Goal: Communication & Community: Answer question/provide support

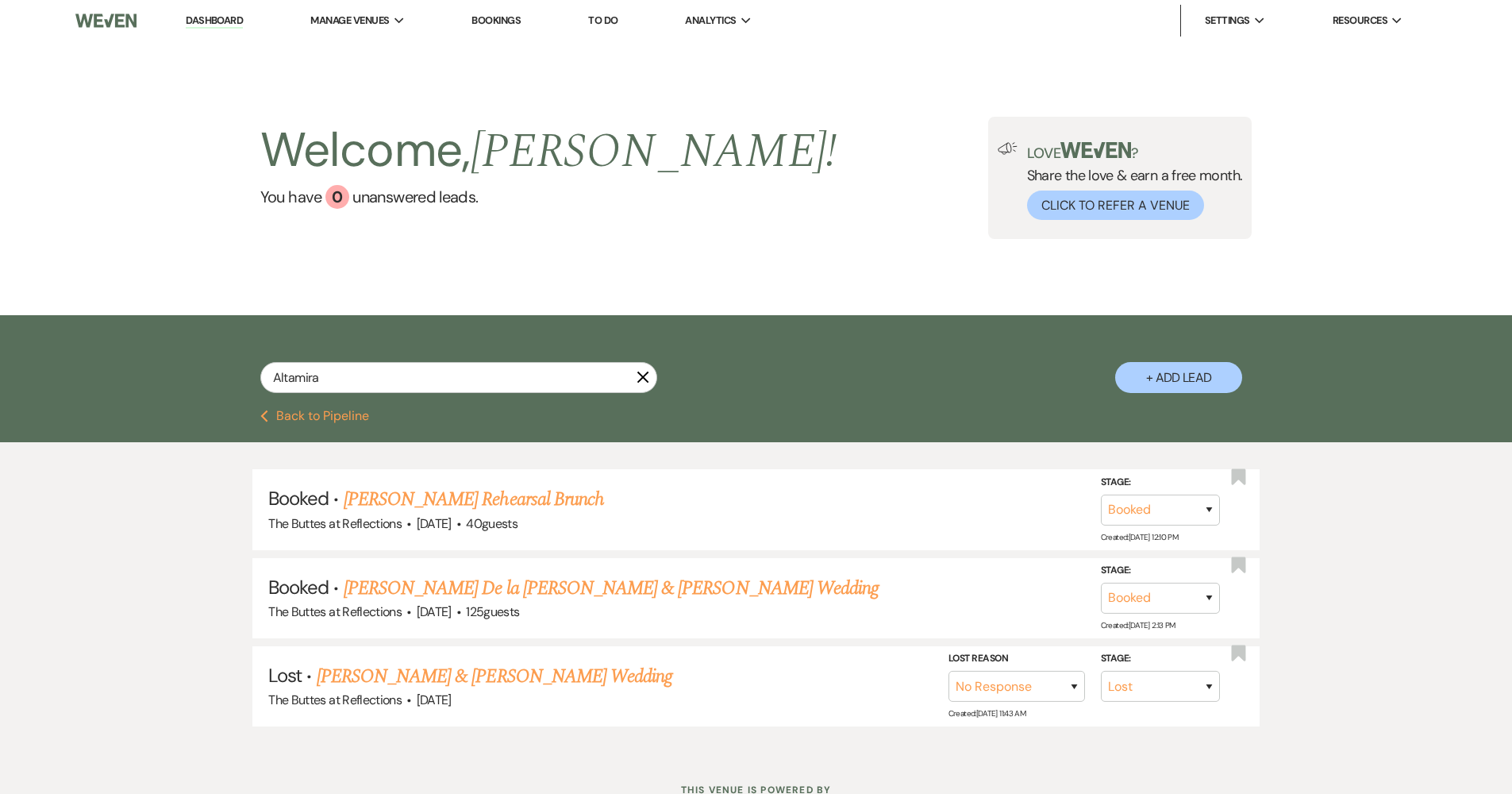
select select "8"
select select "5"
click at [337, 415] on button "Previous Back to Pipeline" at bounding box center [315, 416] width 109 height 13
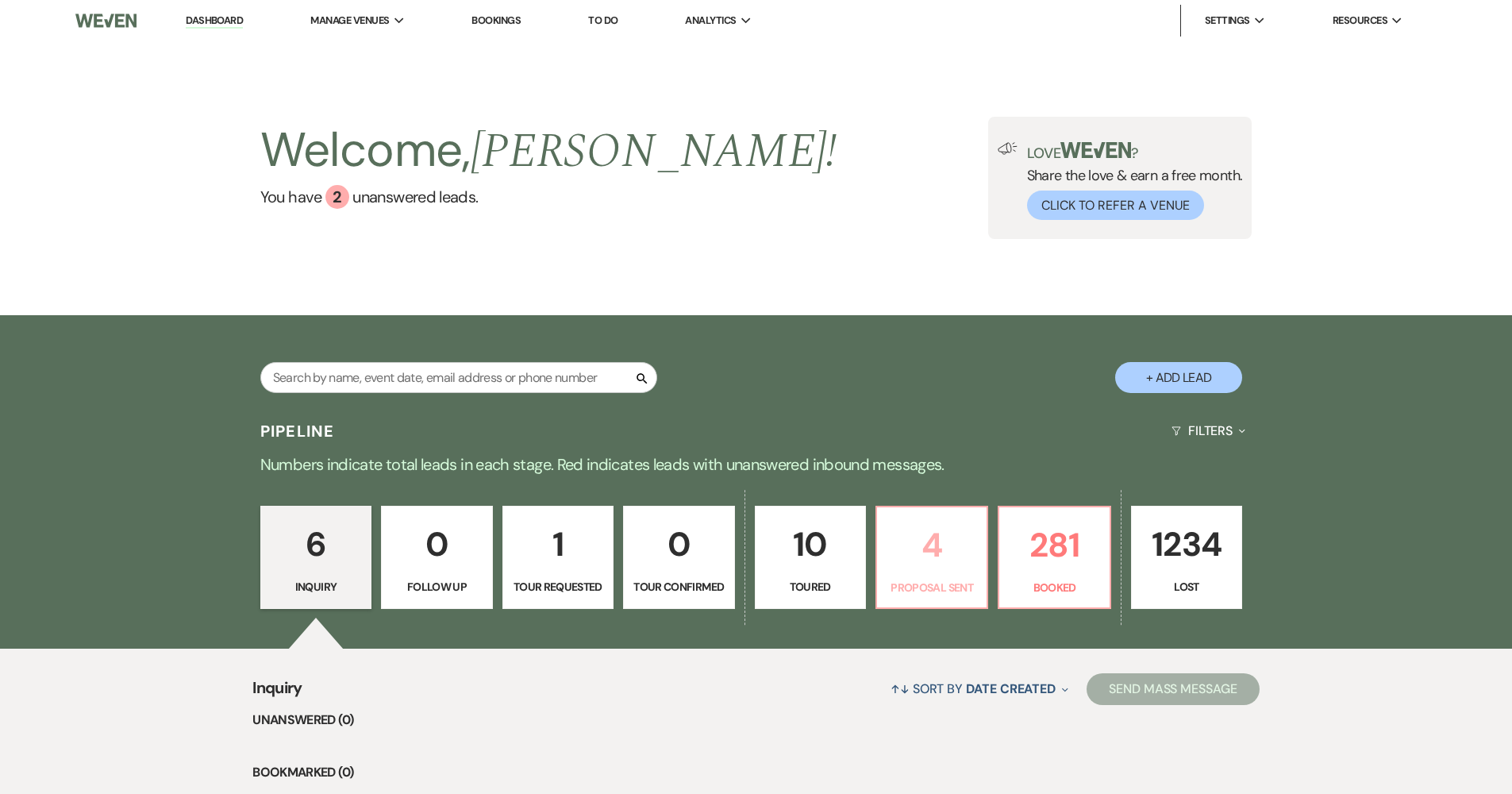
click at [948, 572] on p "4" at bounding box center [932, 545] width 90 height 53
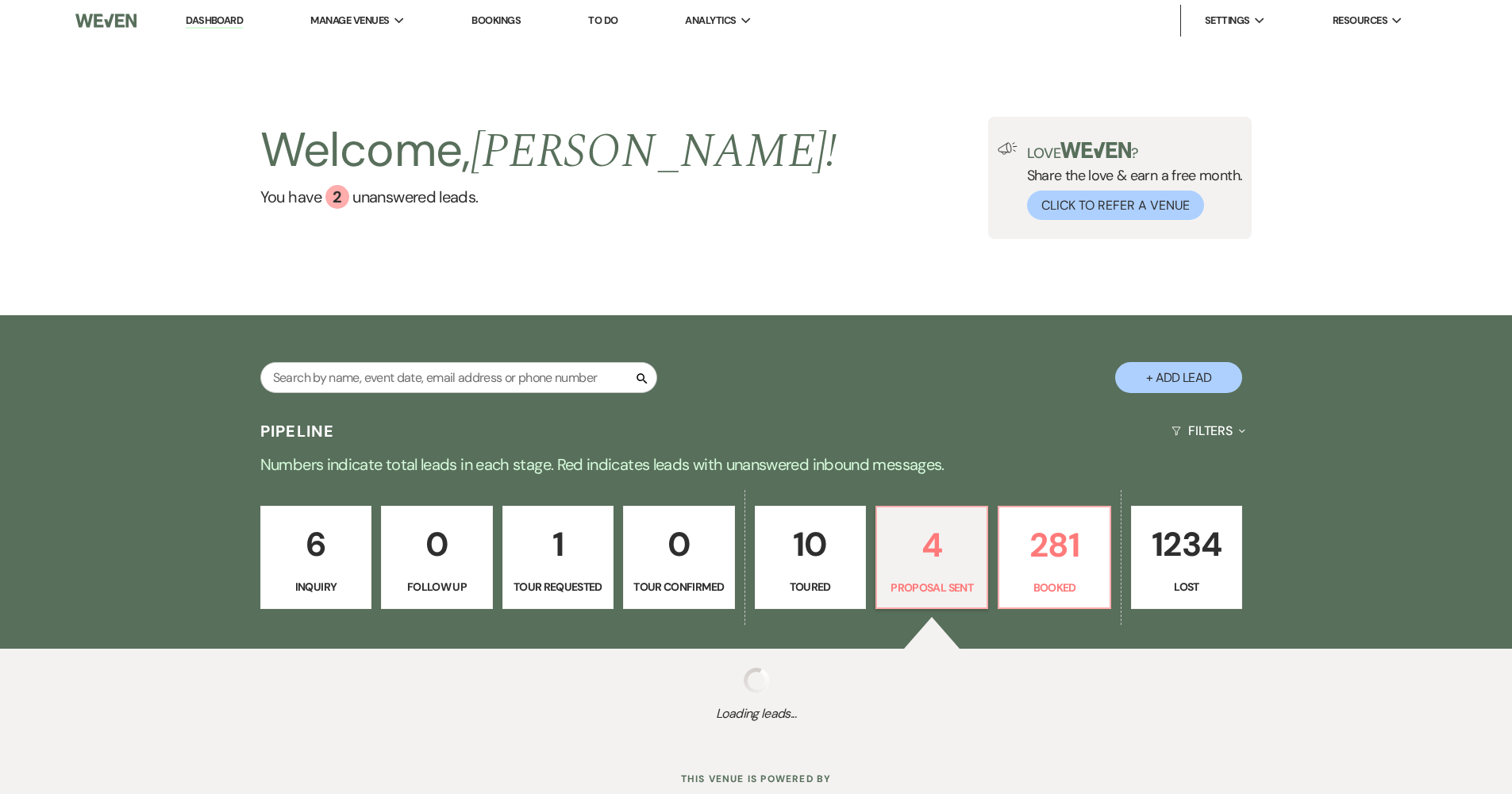
select select "6"
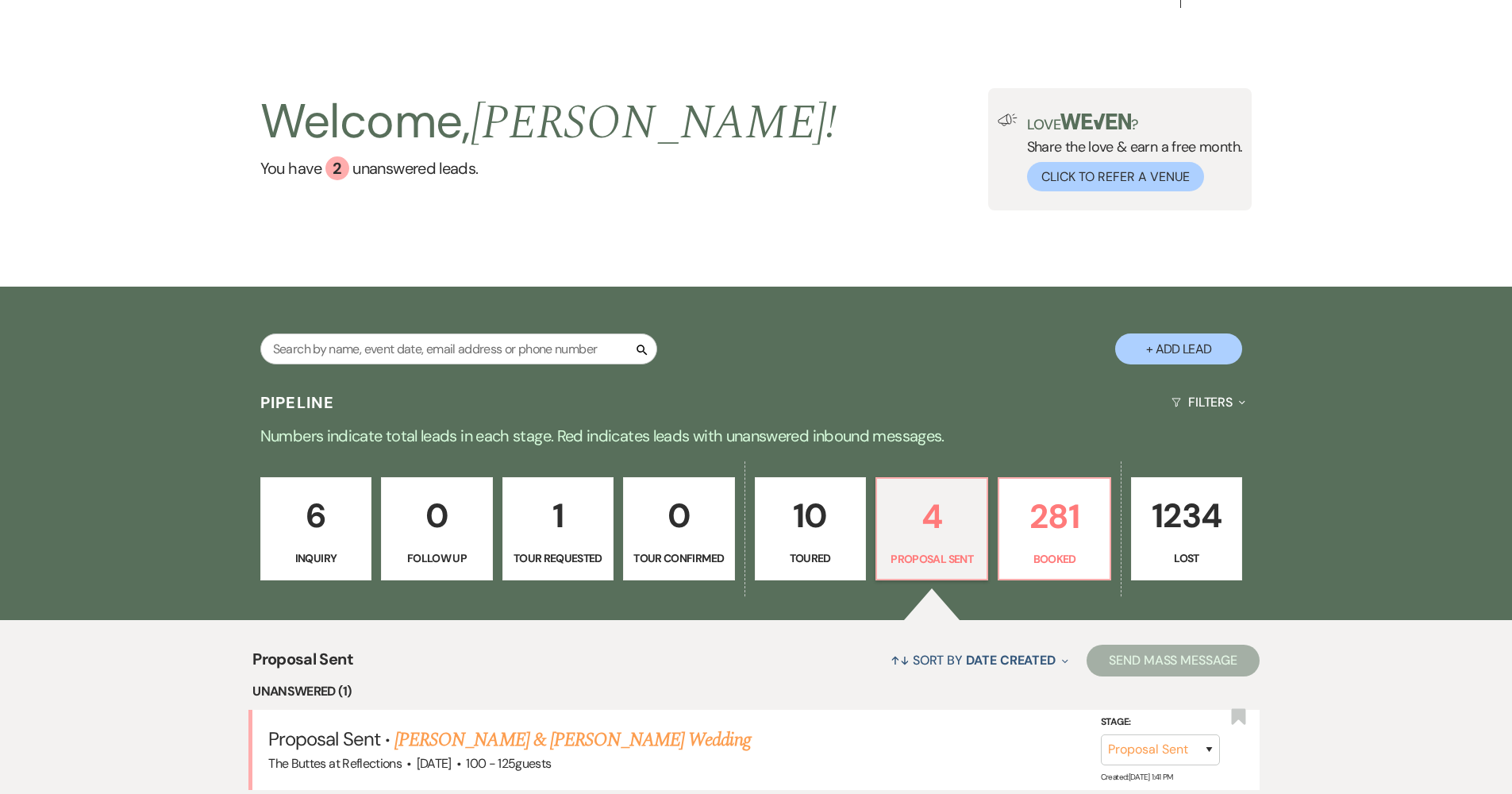
scroll to position [458, 0]
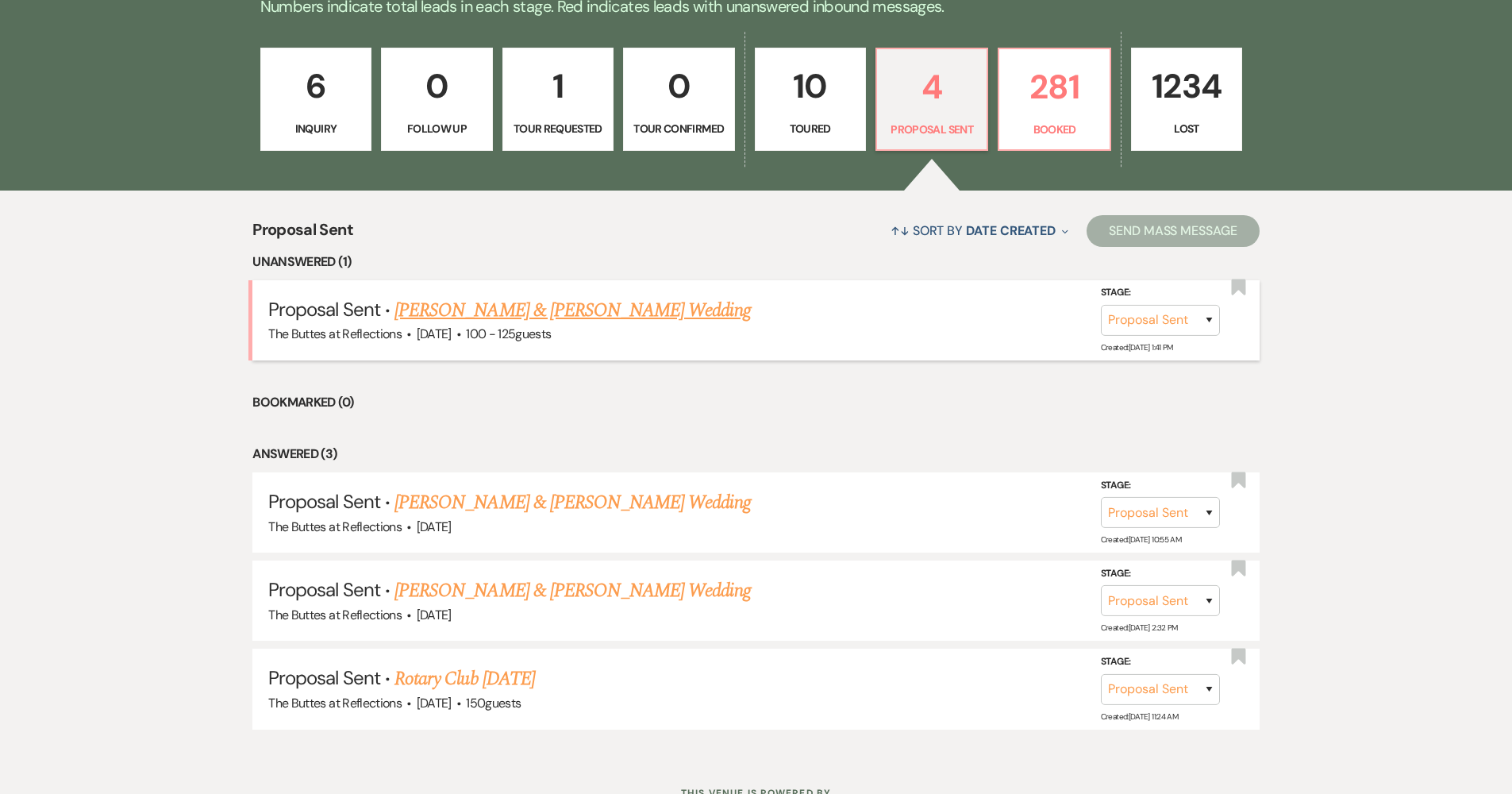
click at [533, 313] on link "Danielle Fisher & Tommy Collins's Wedding" at bounding box center [573, 311] width 356 height 28
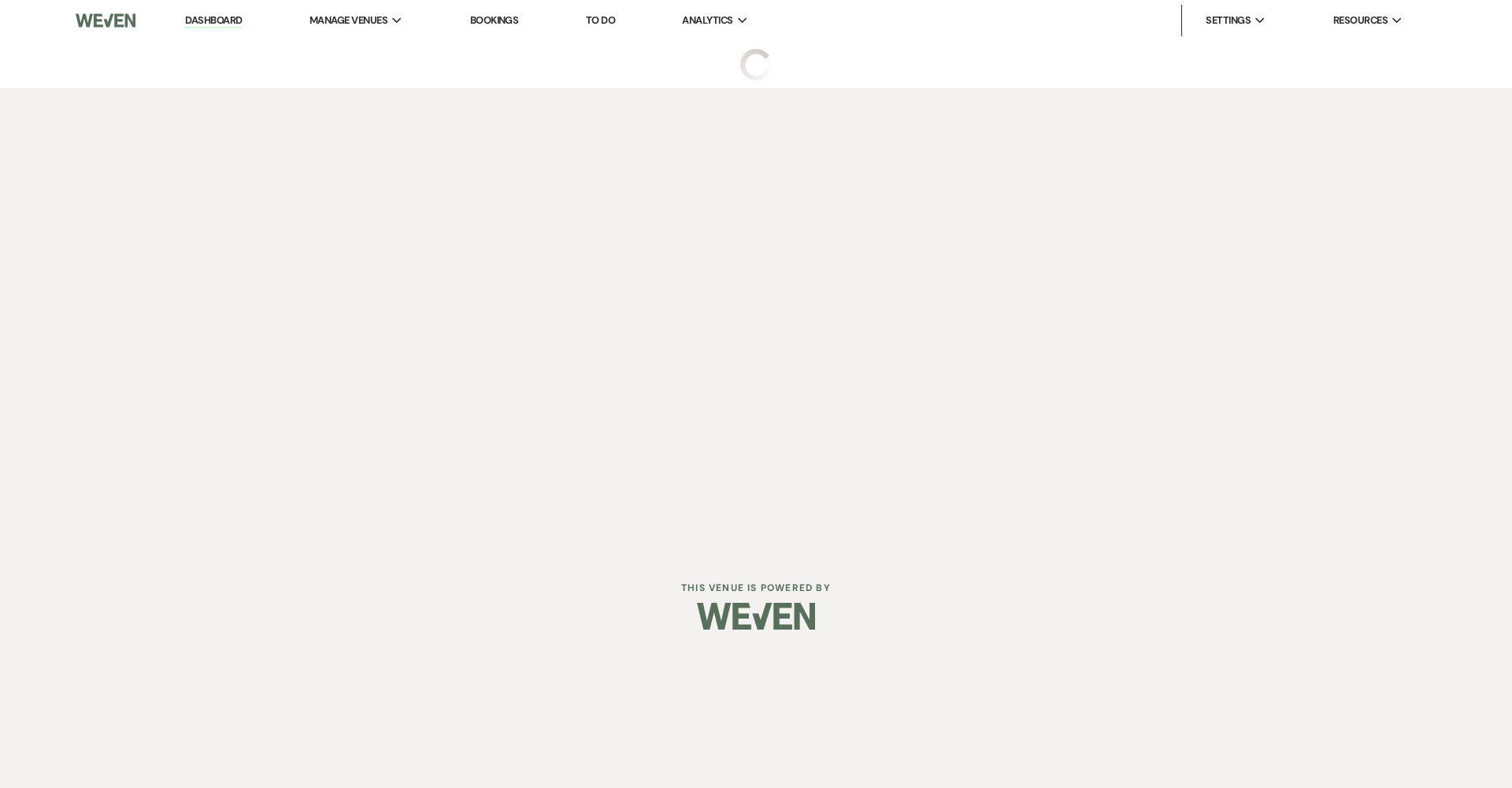
select select "6"
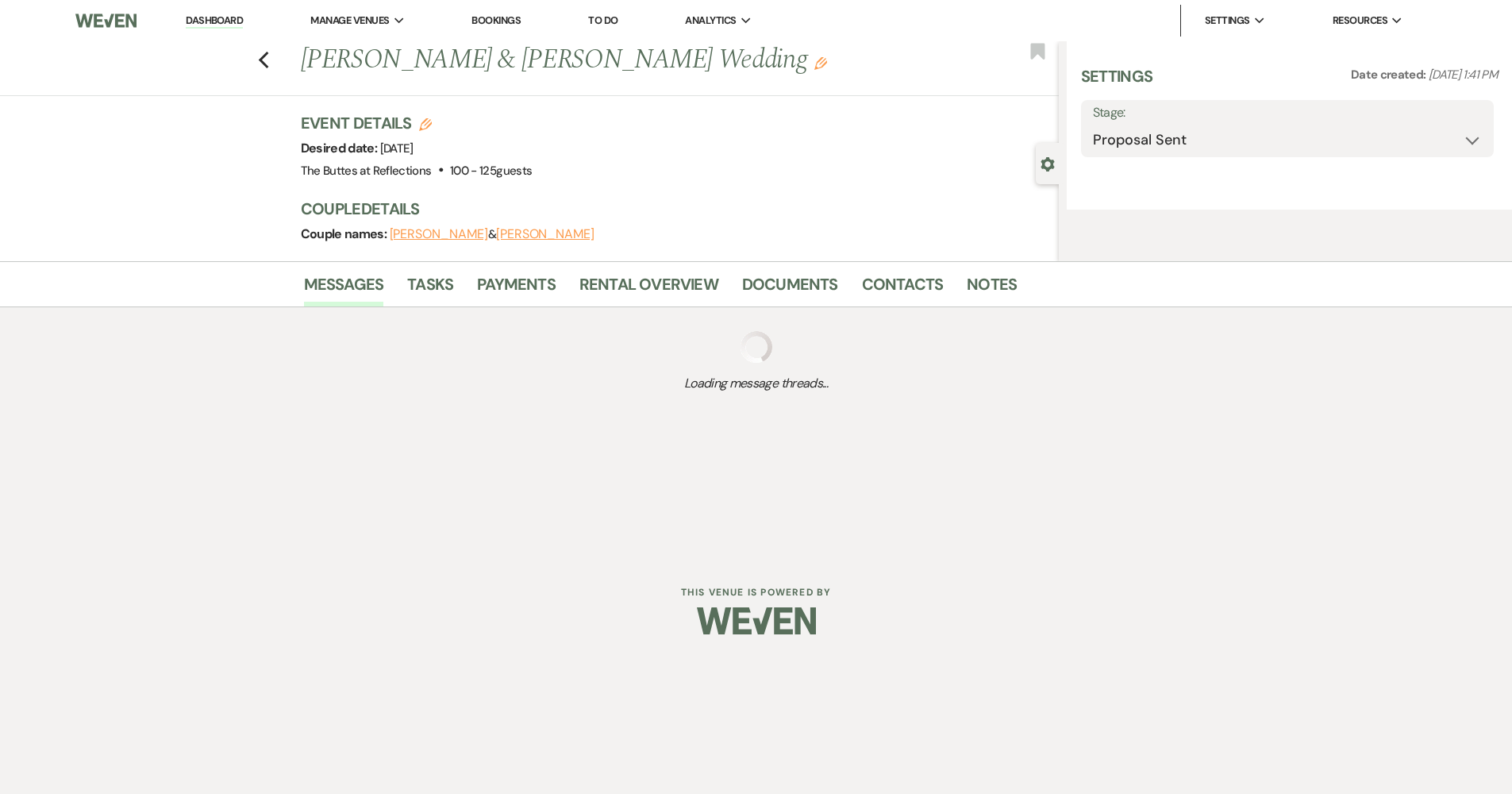
select select "3"
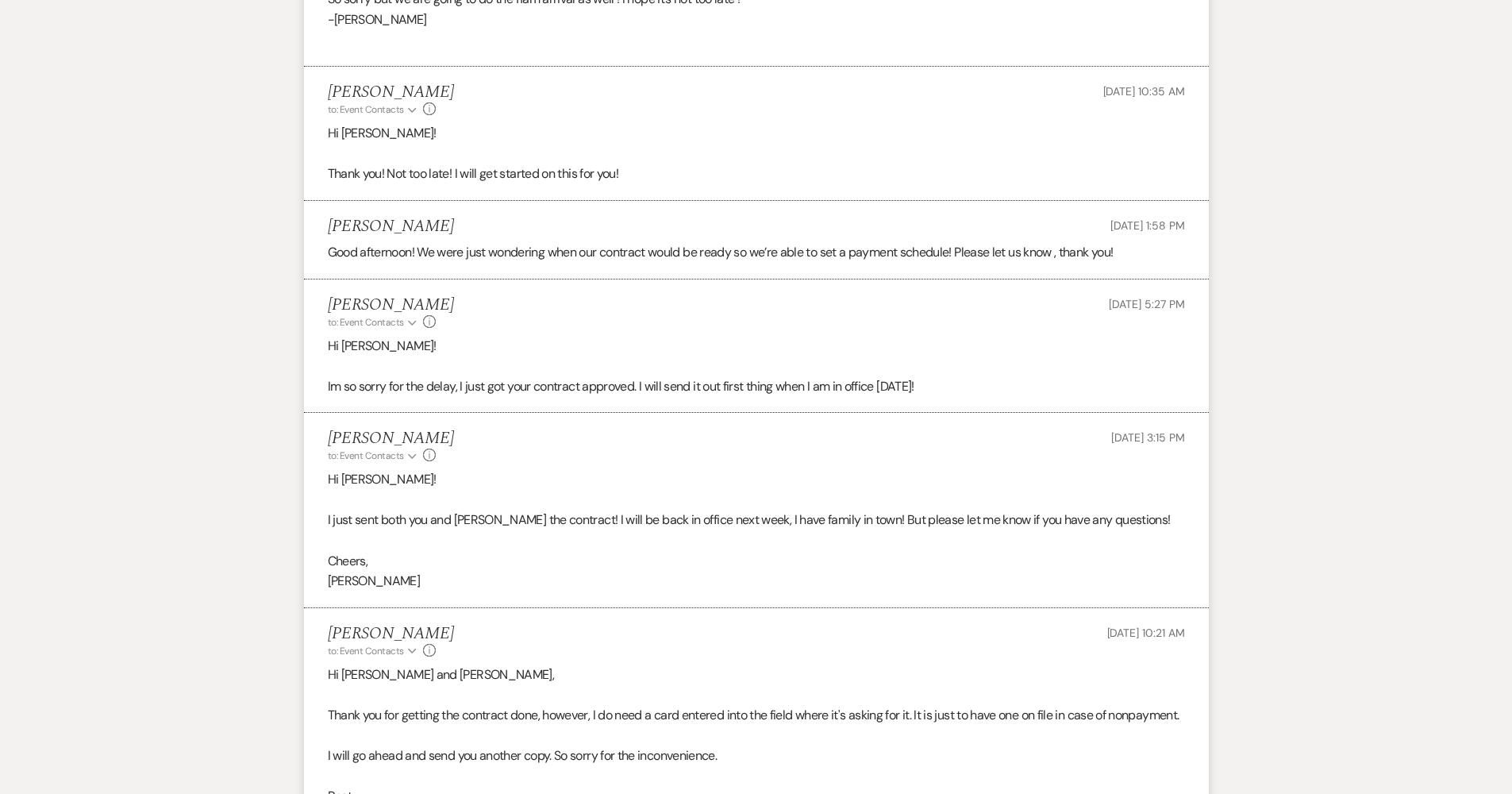
scroll to position [1868, 0]
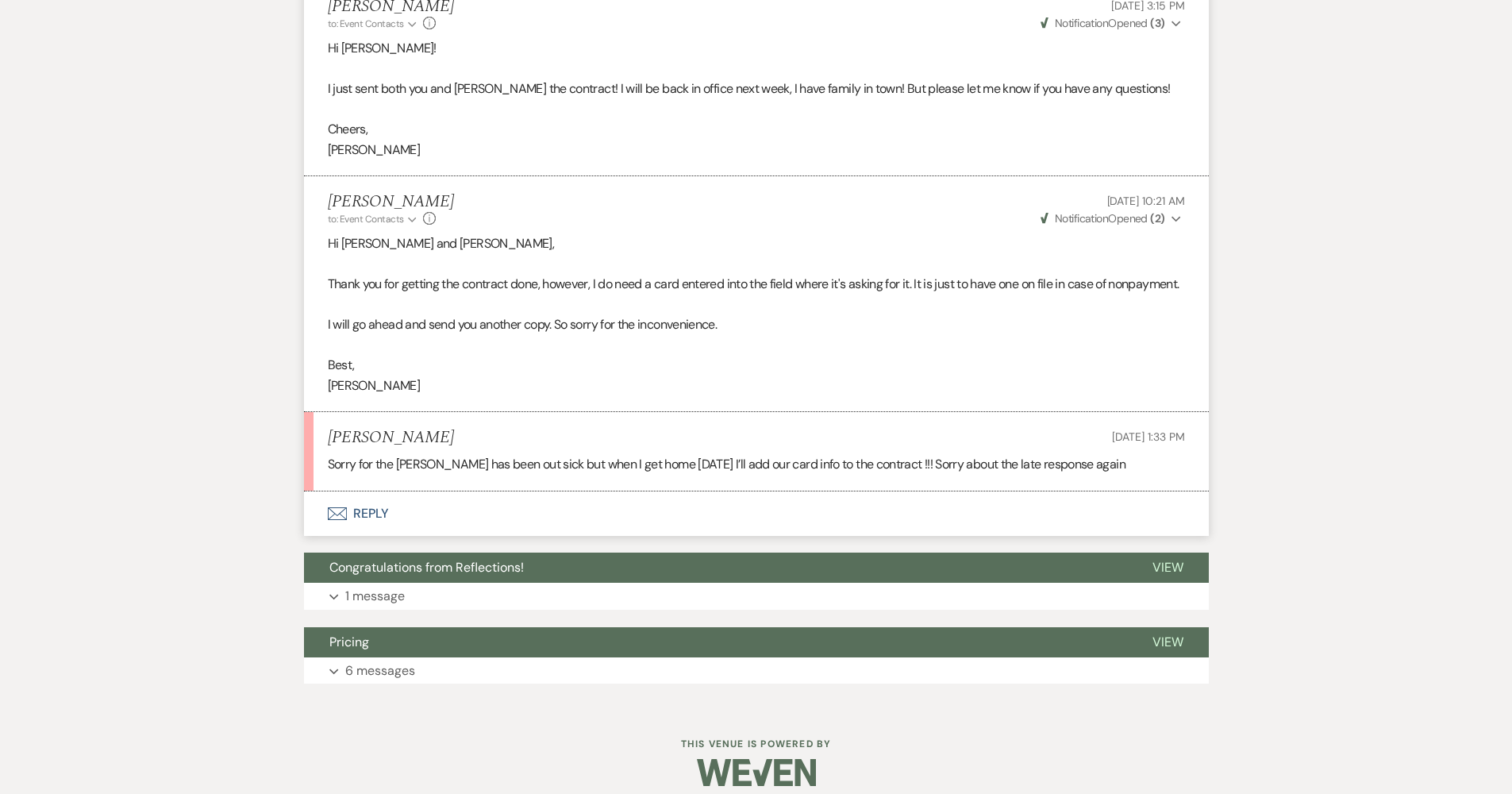
click at [535, 492] on button "Envelope Reply" at bounding box center [756, 513] width 905 height 44
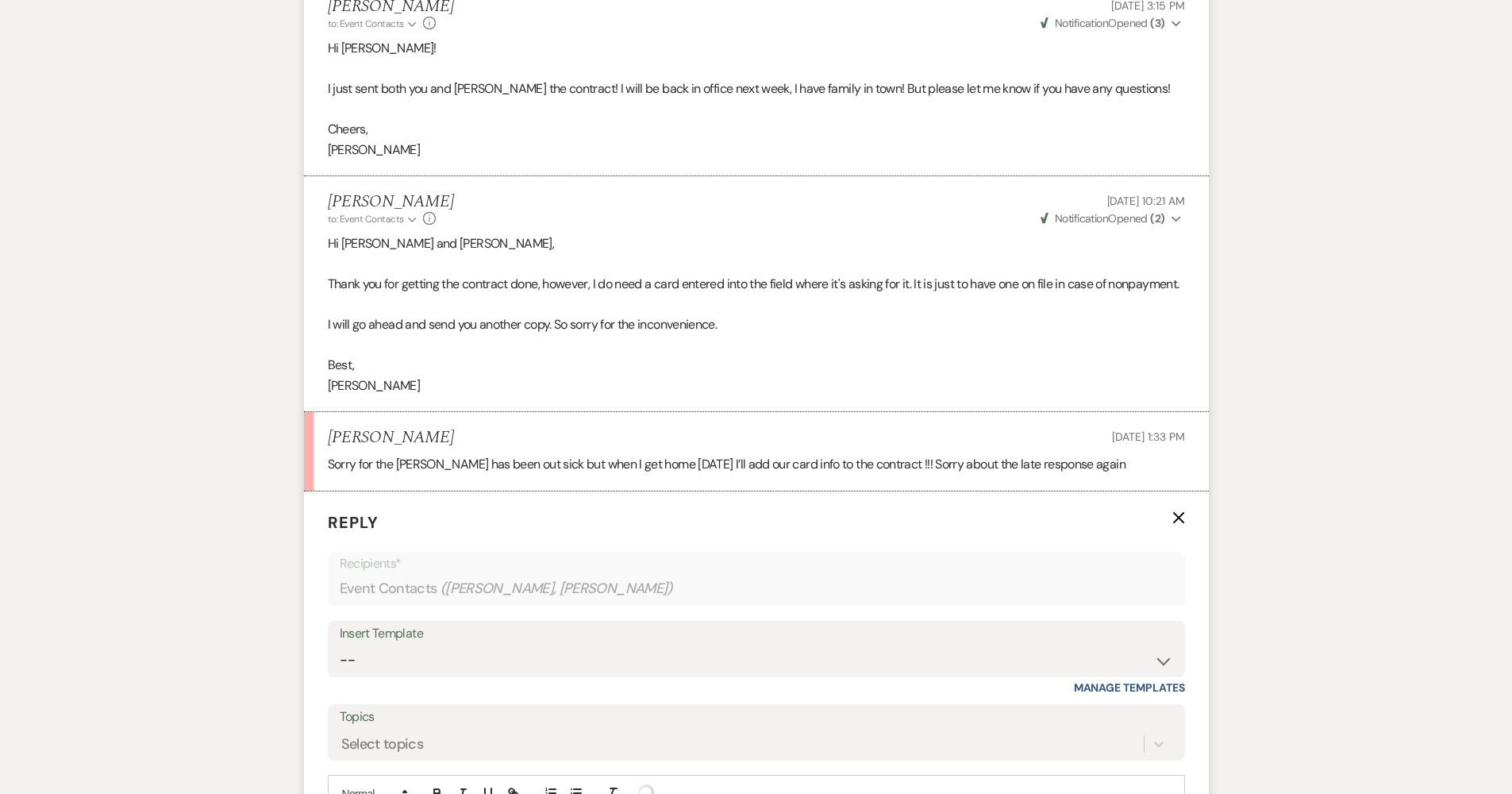
scroll to position [2116, 0]
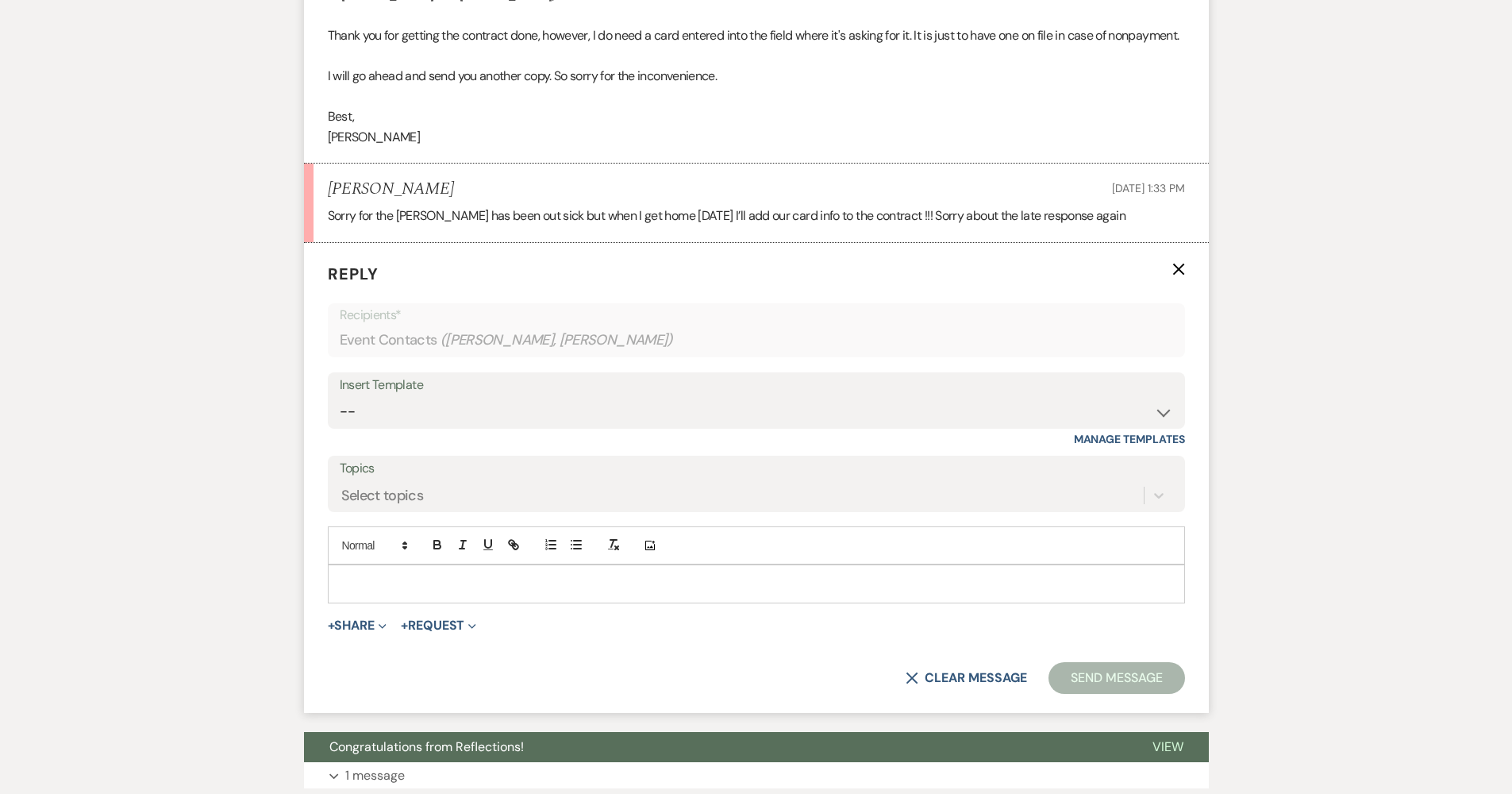
click at [521, 574] on p at bounding box center [756, 583] width 832 height 18
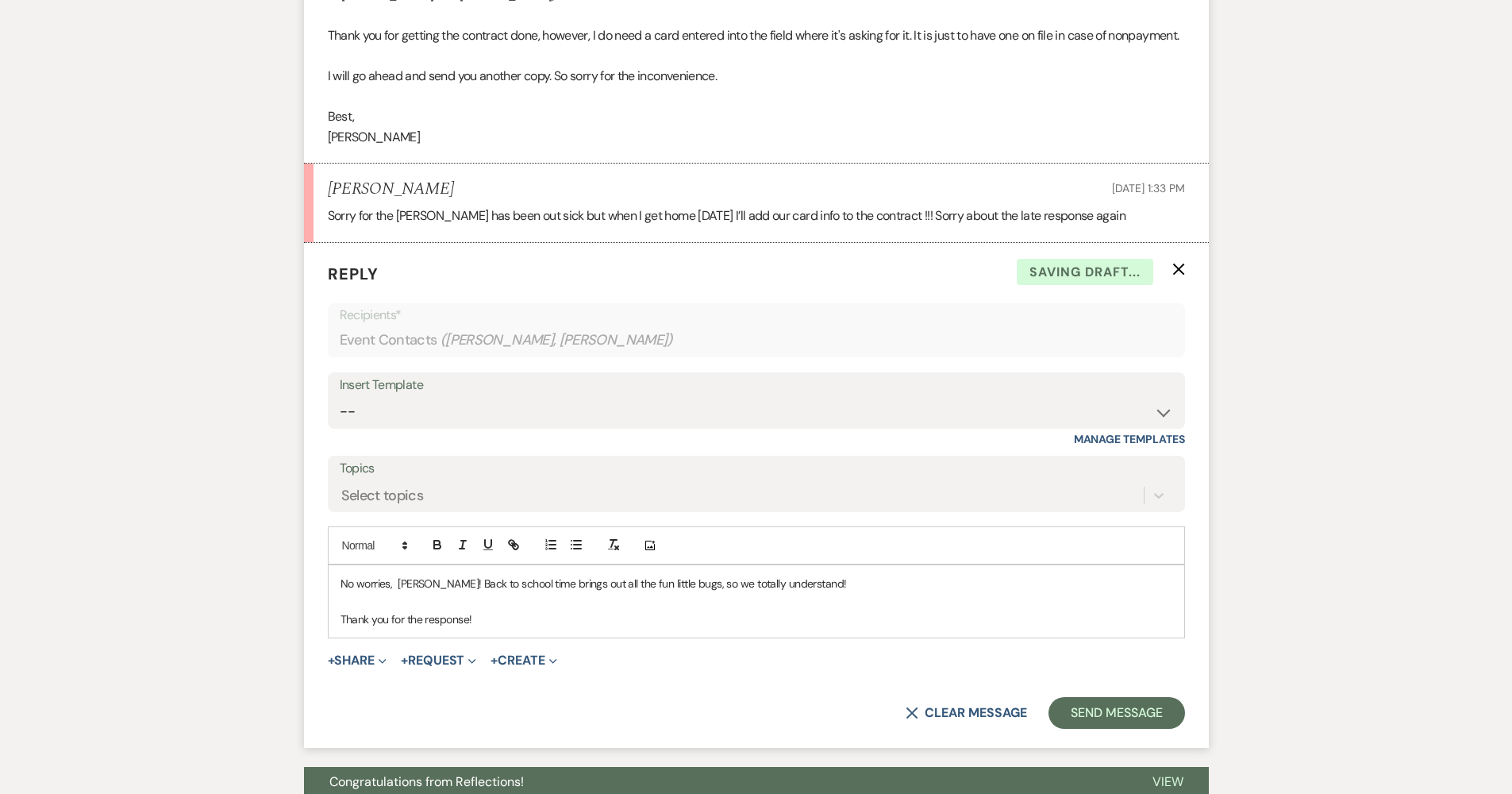
click at [394, 574] on p "No worries, Tommy! Back to school time brings out all the fun little bugs, so w…" at bounding box center [756, 583] width 832 height 18
click at [1078, 702] on button "Send Message" at bounding box center [1116, 713] width 136 height 32
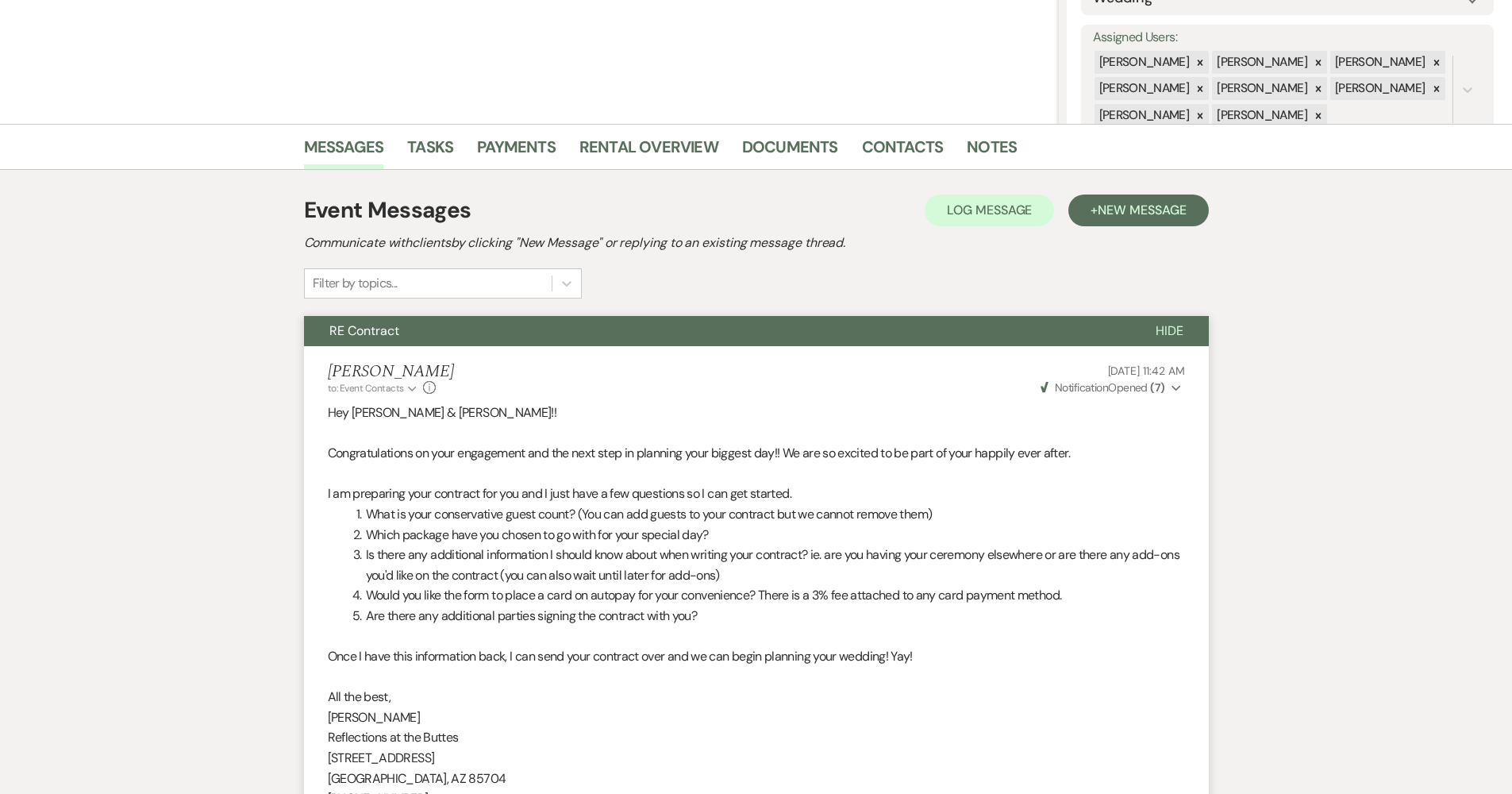
scroll to position [0, 0]
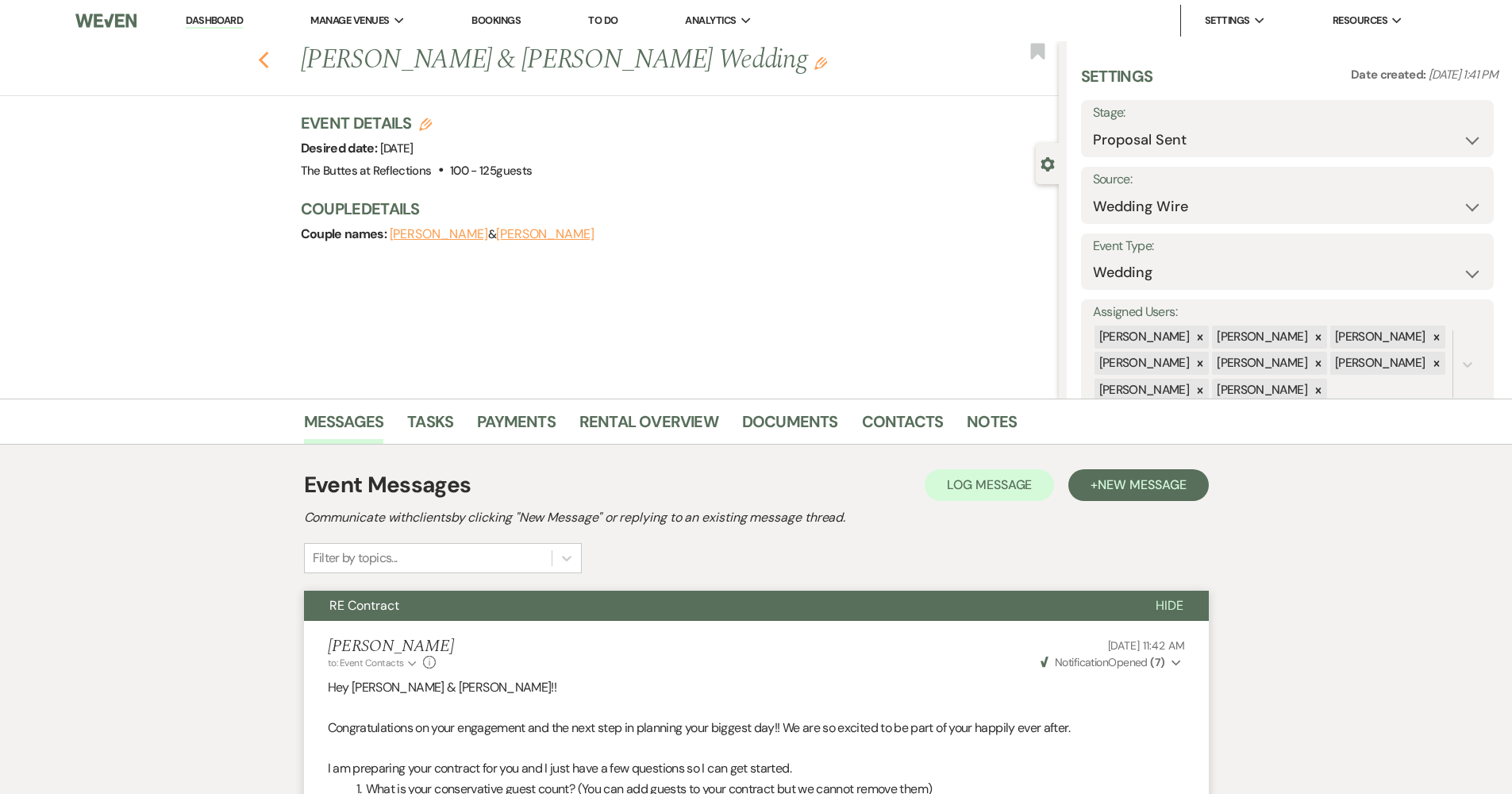
click at [270, 57] on icon "Previous" at bounding box center [264, 60] width 12 height 19
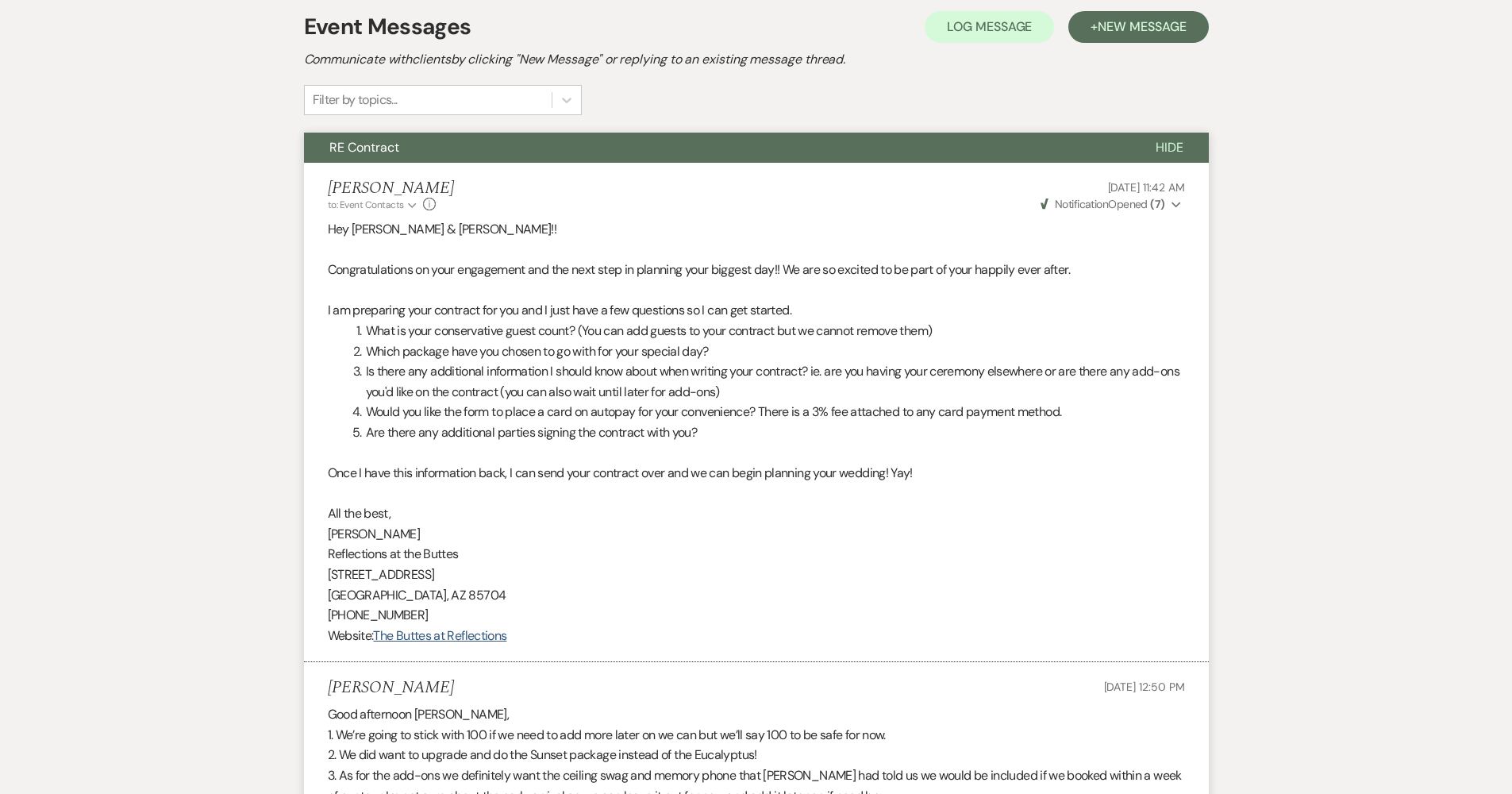
select select "6"
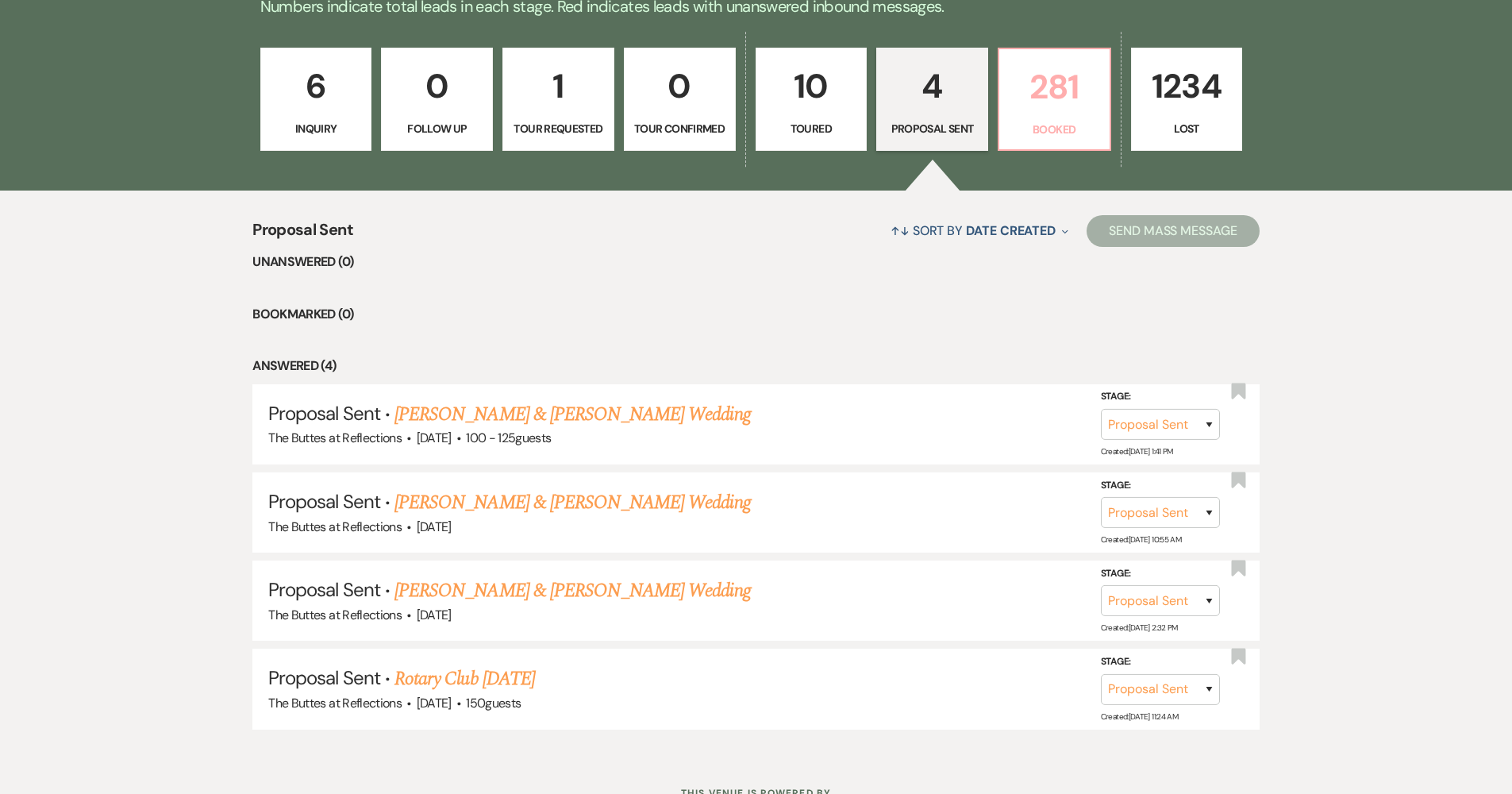
click at [1068, 106] on p "281" at bounding box center [1054, 87] width 91 height 53
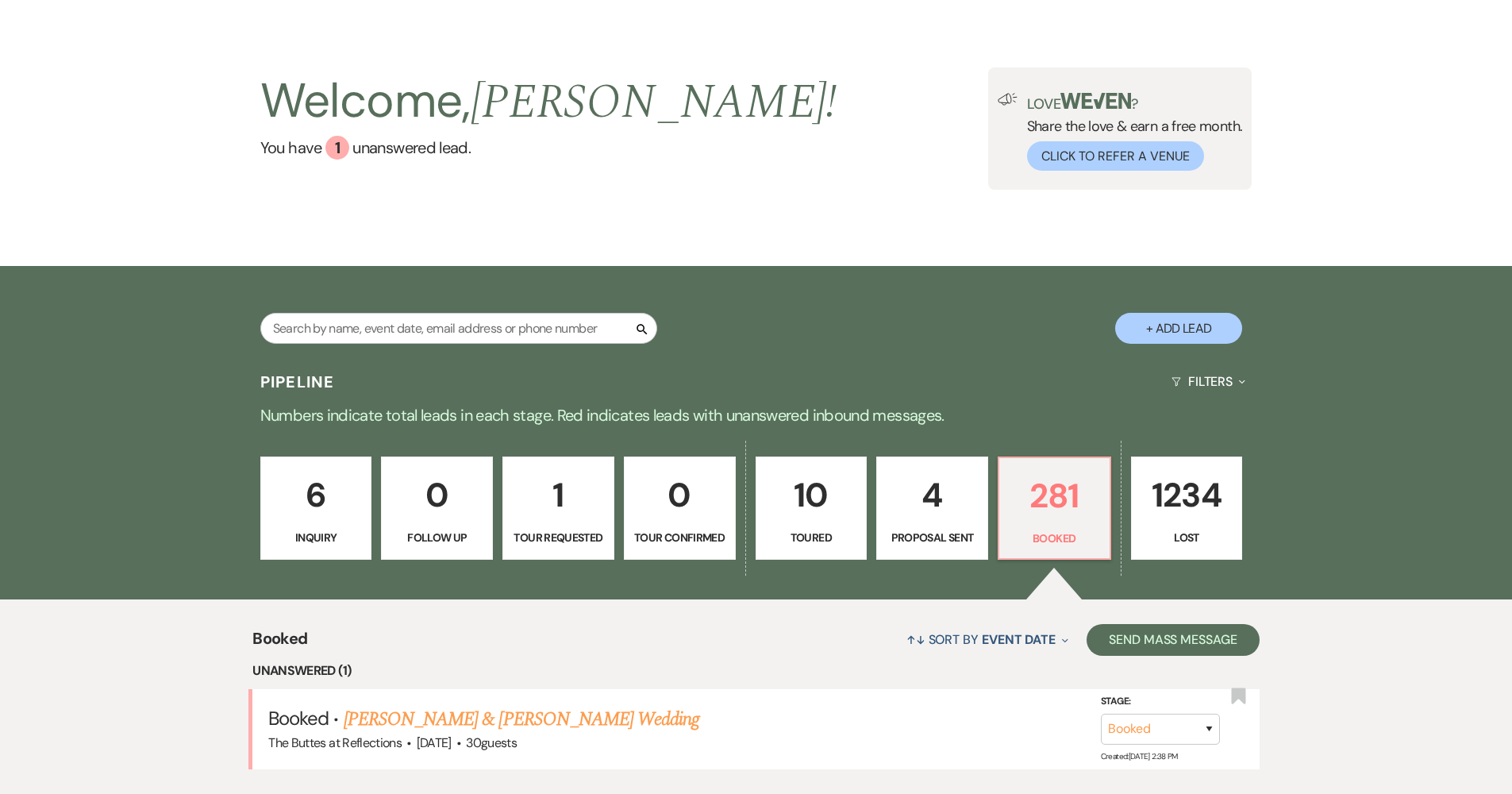
scroll to position [346, 0]
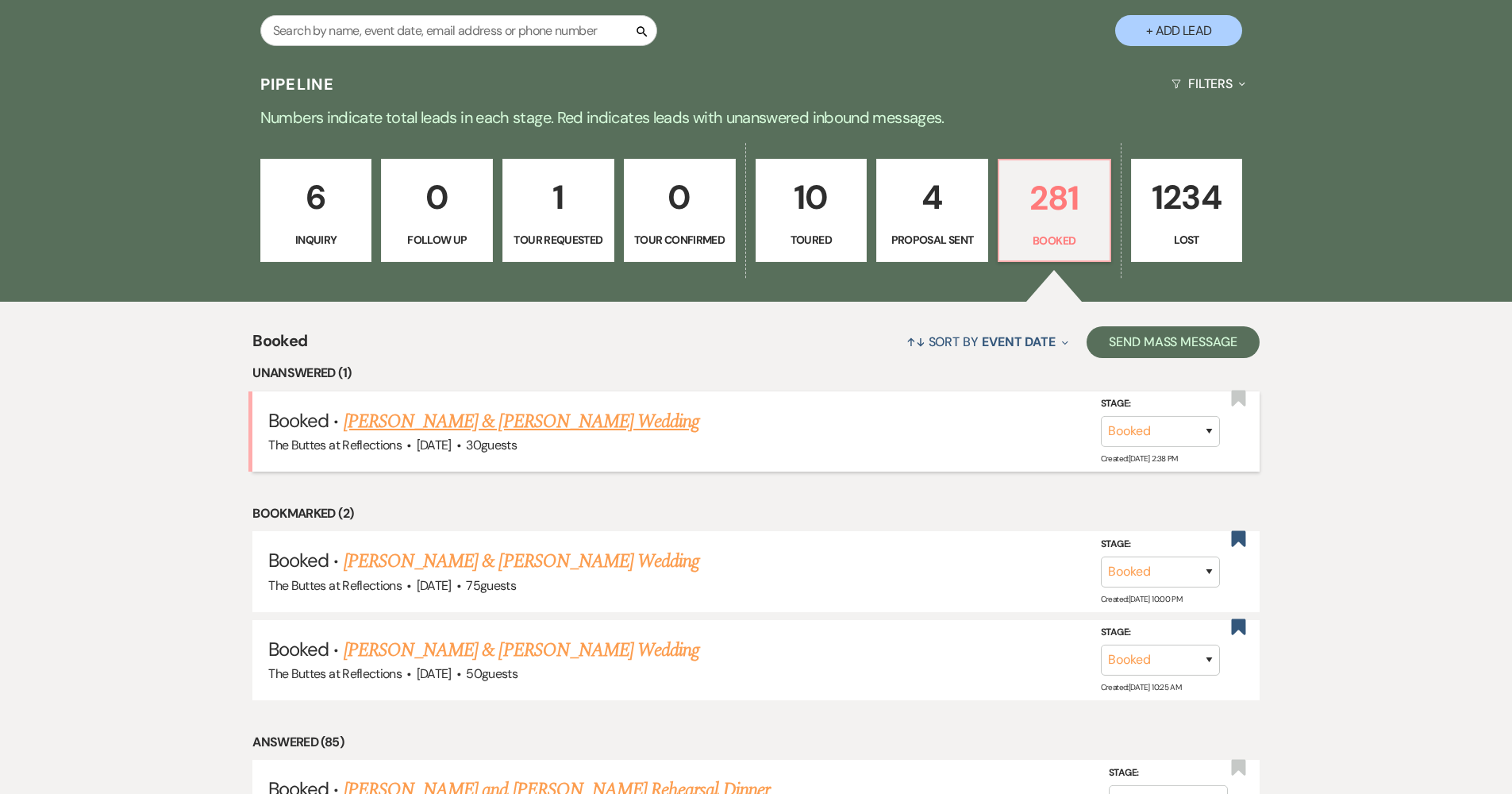
click at [507, 432] on h5 "Booked · Verena Rister & Mason Dunne's Wedding" at bounding box center [756, 422] width 975 height 28
click at [620, 414] on link "Verena Rister & Mason Dunne's Wedding" at bounding box center [522, 422] width 356 height 28
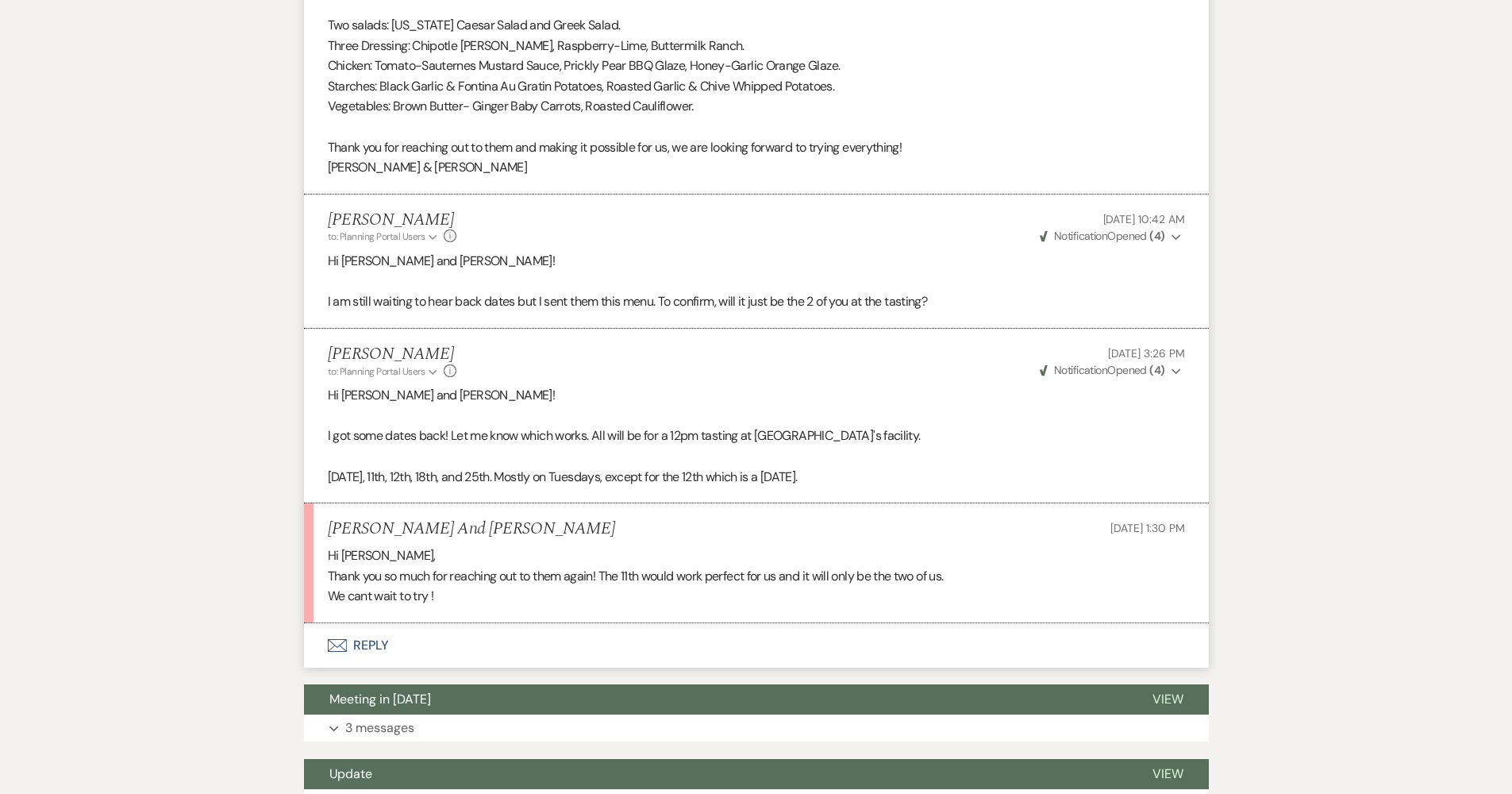
scroll to position [4868, 0]
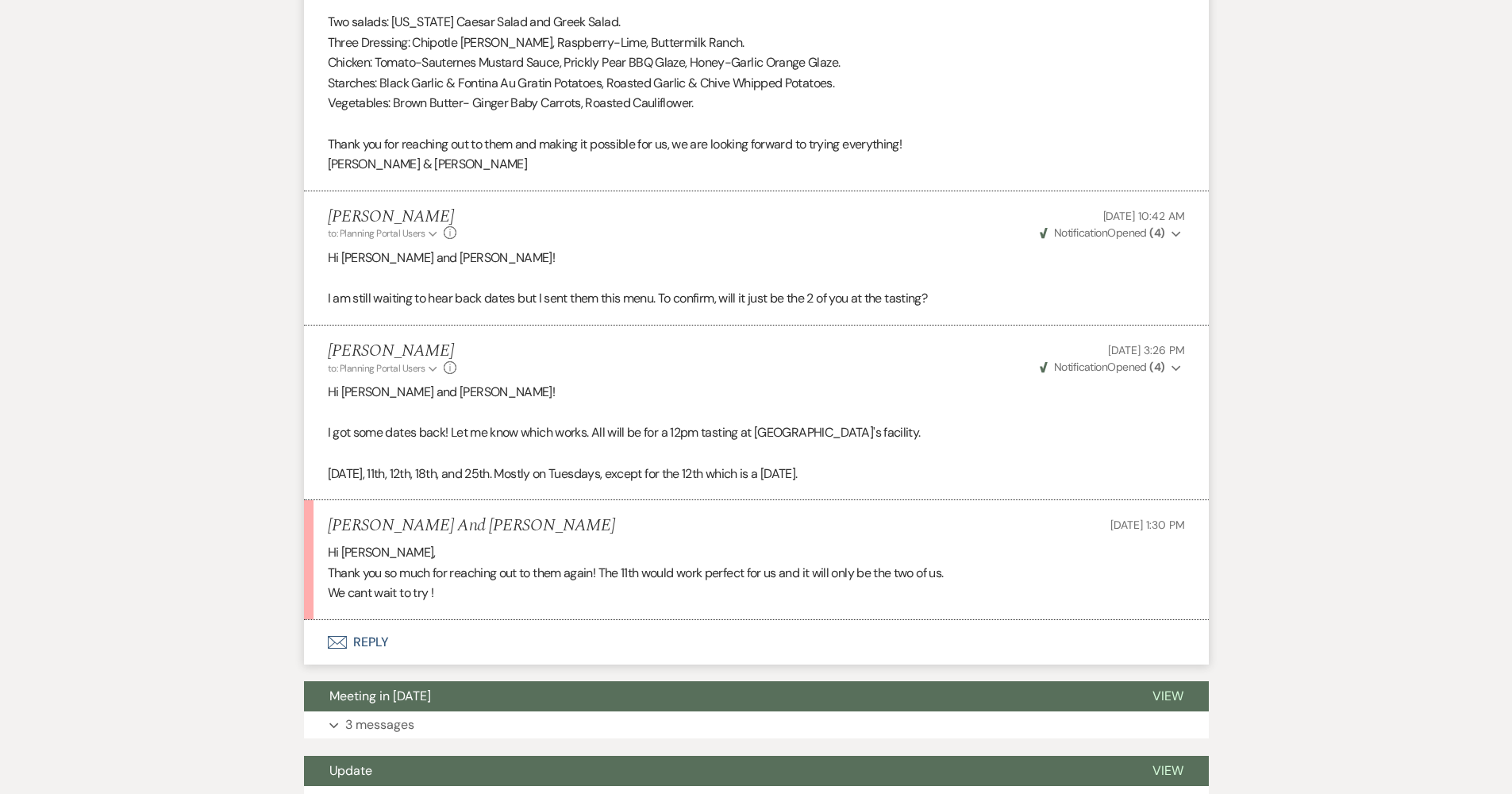
click at [420, 620] on button "Envelope Reply" at bounding box center [756, 642] width 905 height 44
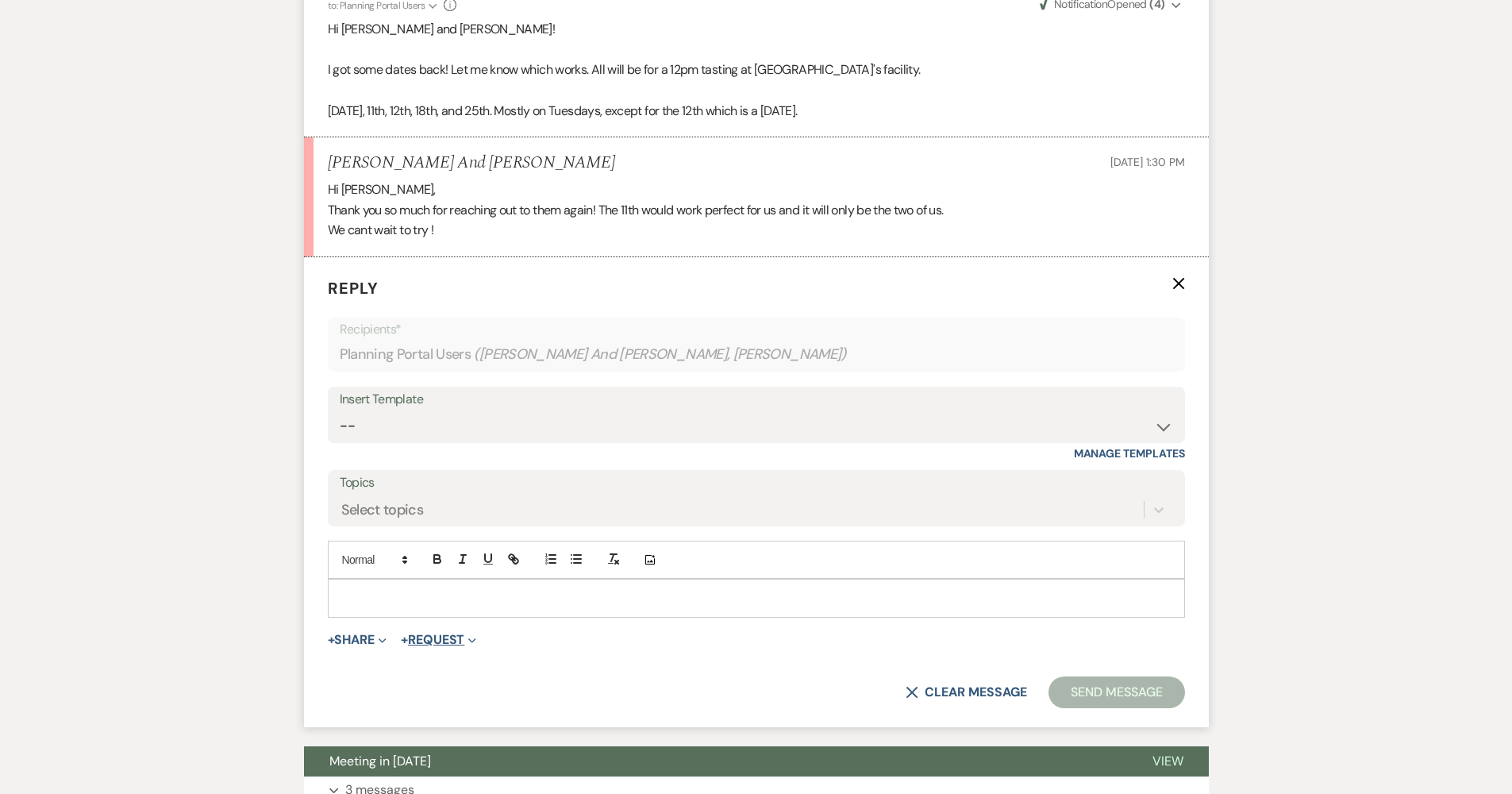
scroll to position [5246, 0]
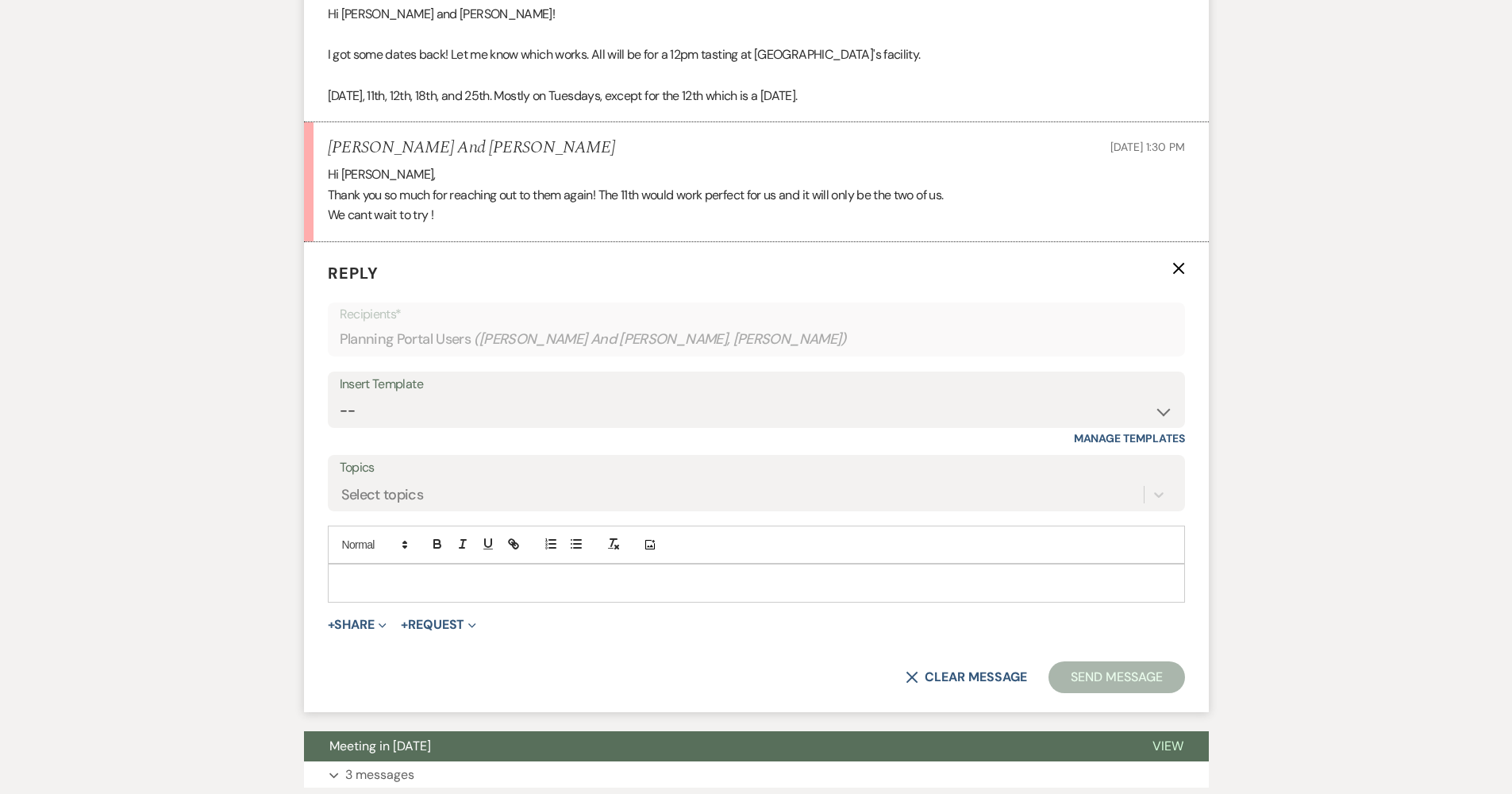
click at [431, 574] on p at bounding box center [756, 582] width 832 height 18
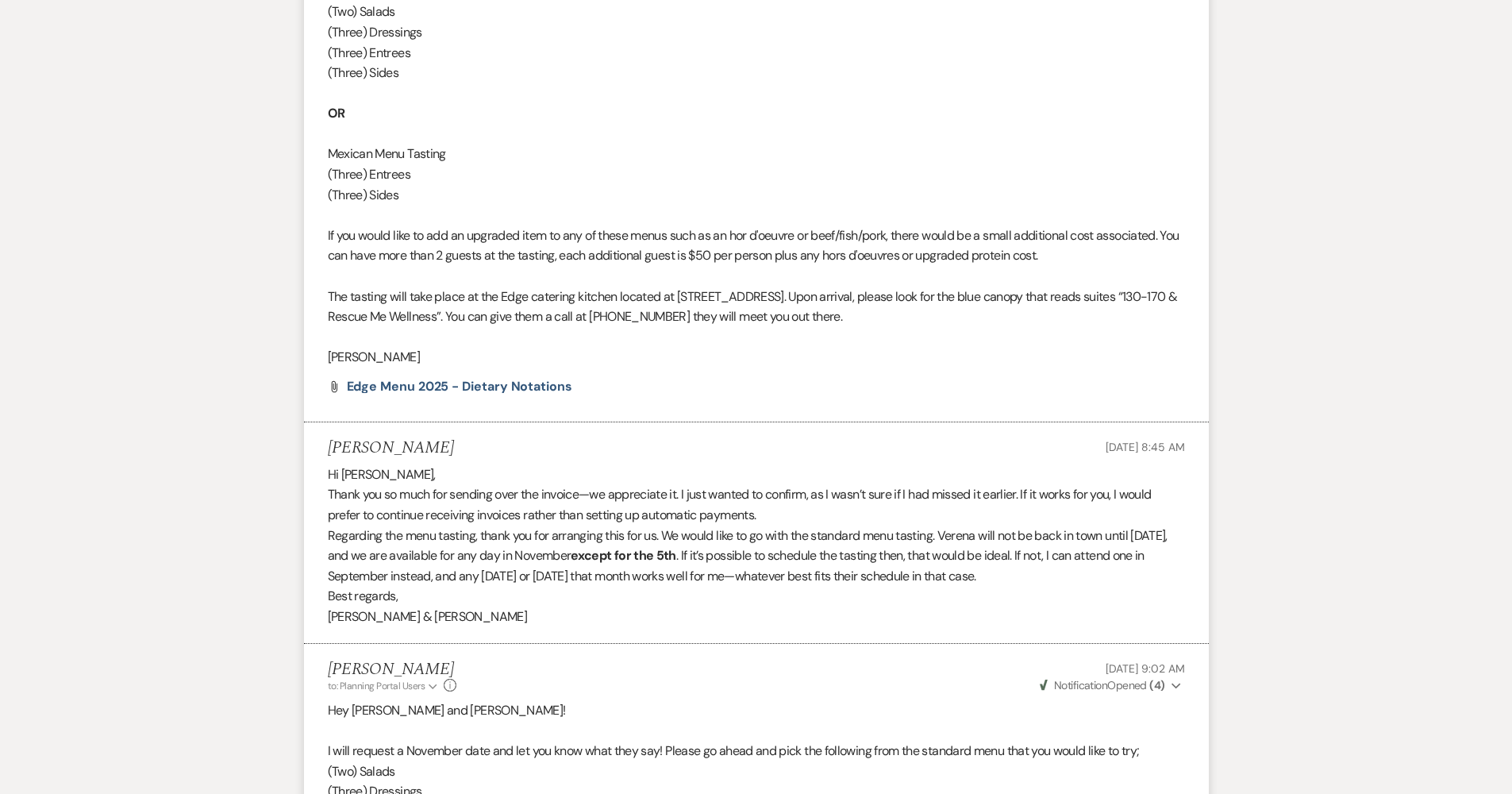
scroll to position [3698, 0]
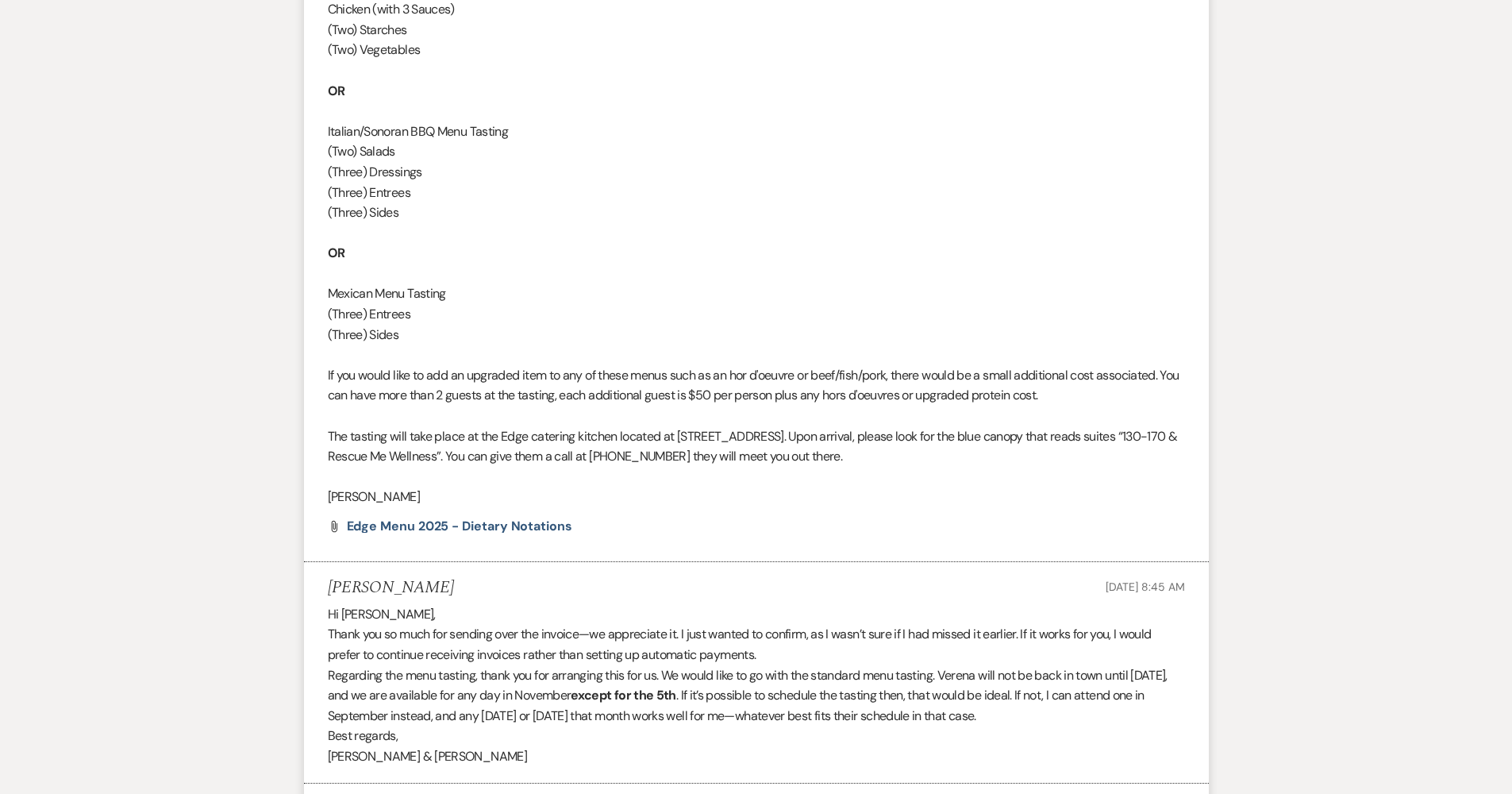
drag, startPoint x: 330, startPoint y: 378, endPoint x: 883, endPoint y: 404, distance: 553.6
click at [883, 427] on p "The tasting will take place at the Edge catering kitchen located at 2502 N Dodg…" at bounding box center [756, 447] width 857 height 40
copy span "The tasting will take place at the Edge catering kitchen located at 2502 N Dodg…"
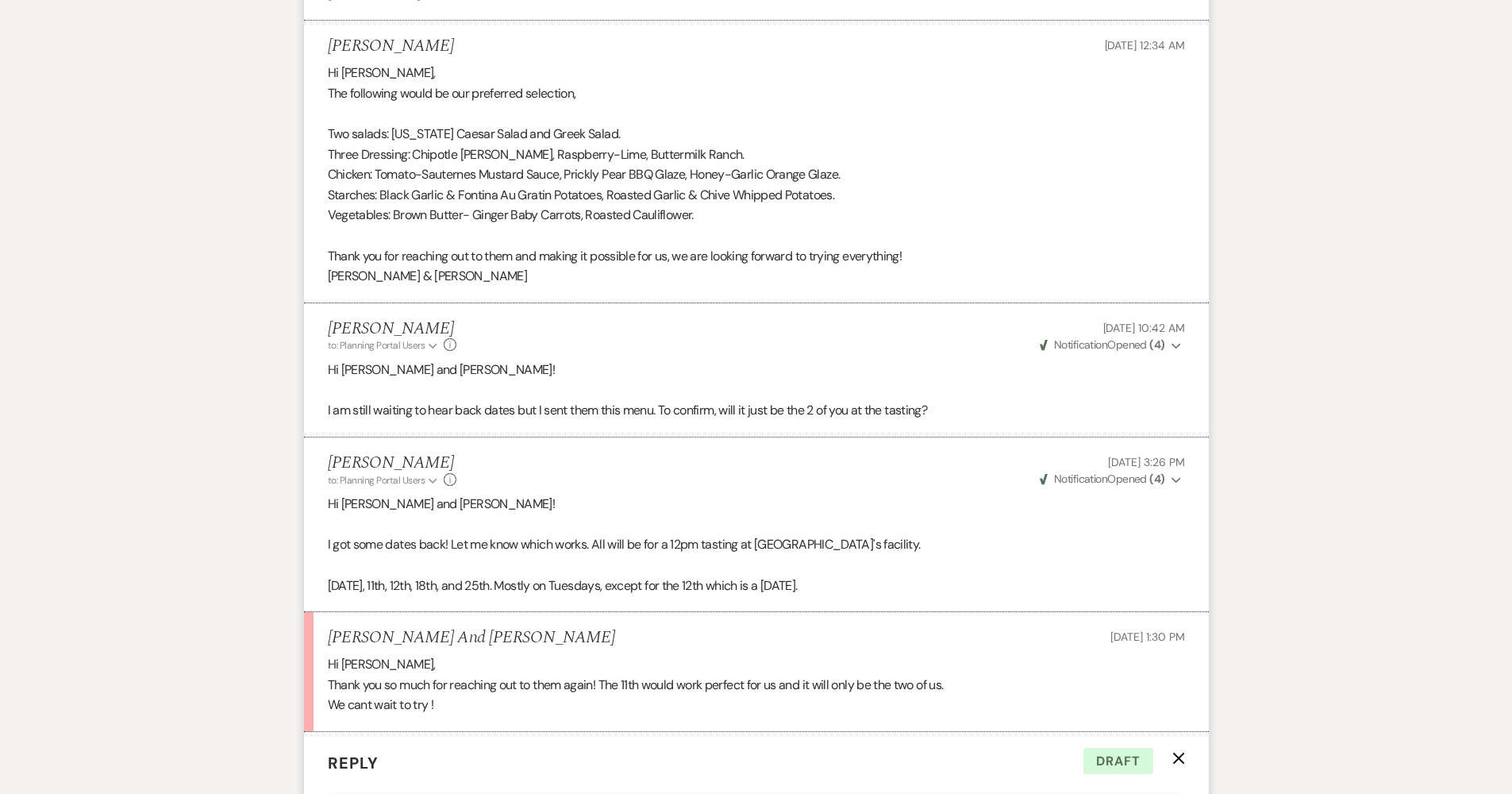
scroll to position [5173, 0]
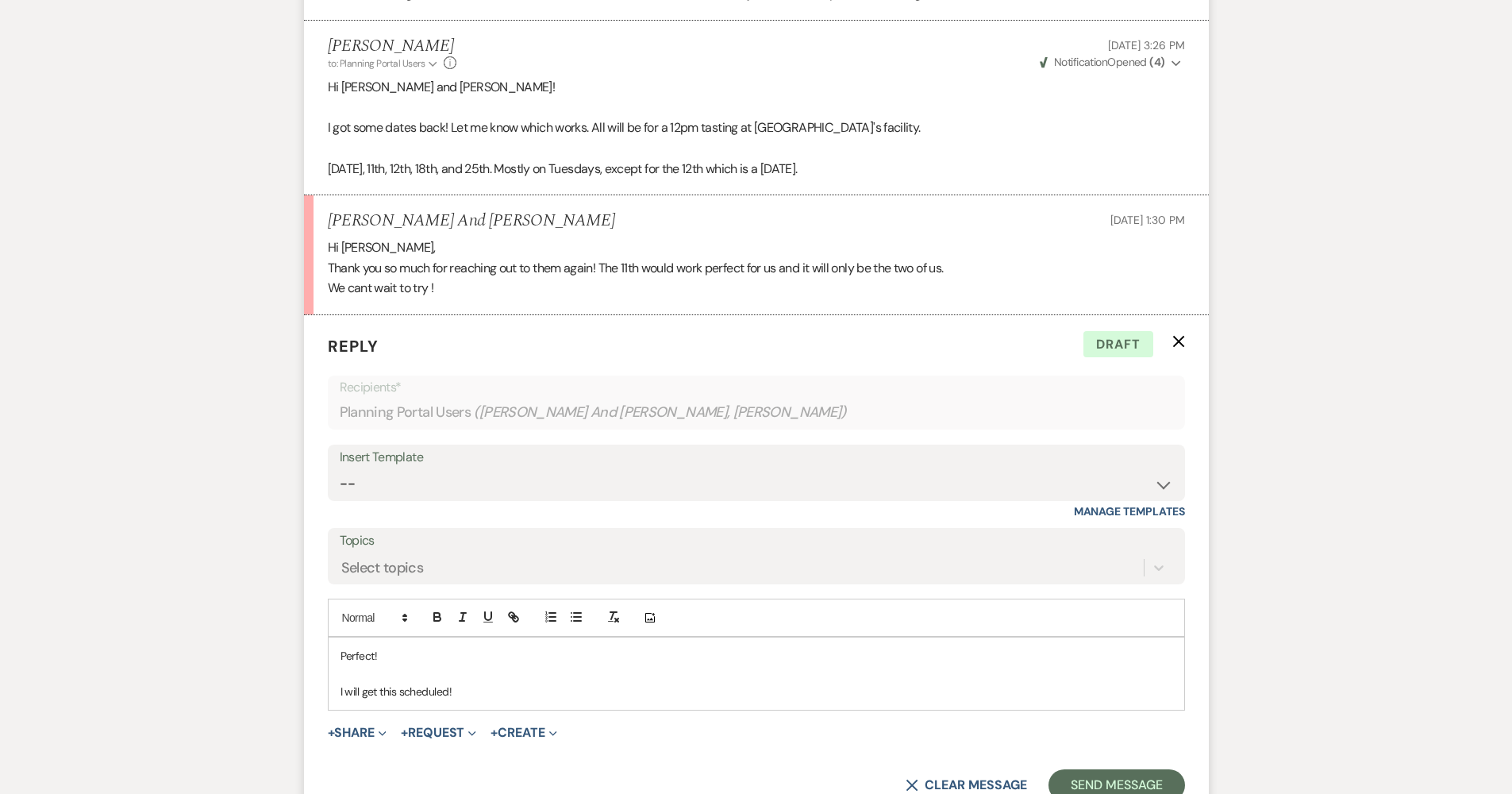
click at [476, 683] on p "I will get this scheduled!" at bounding box center [756, 691] width 832 height 18
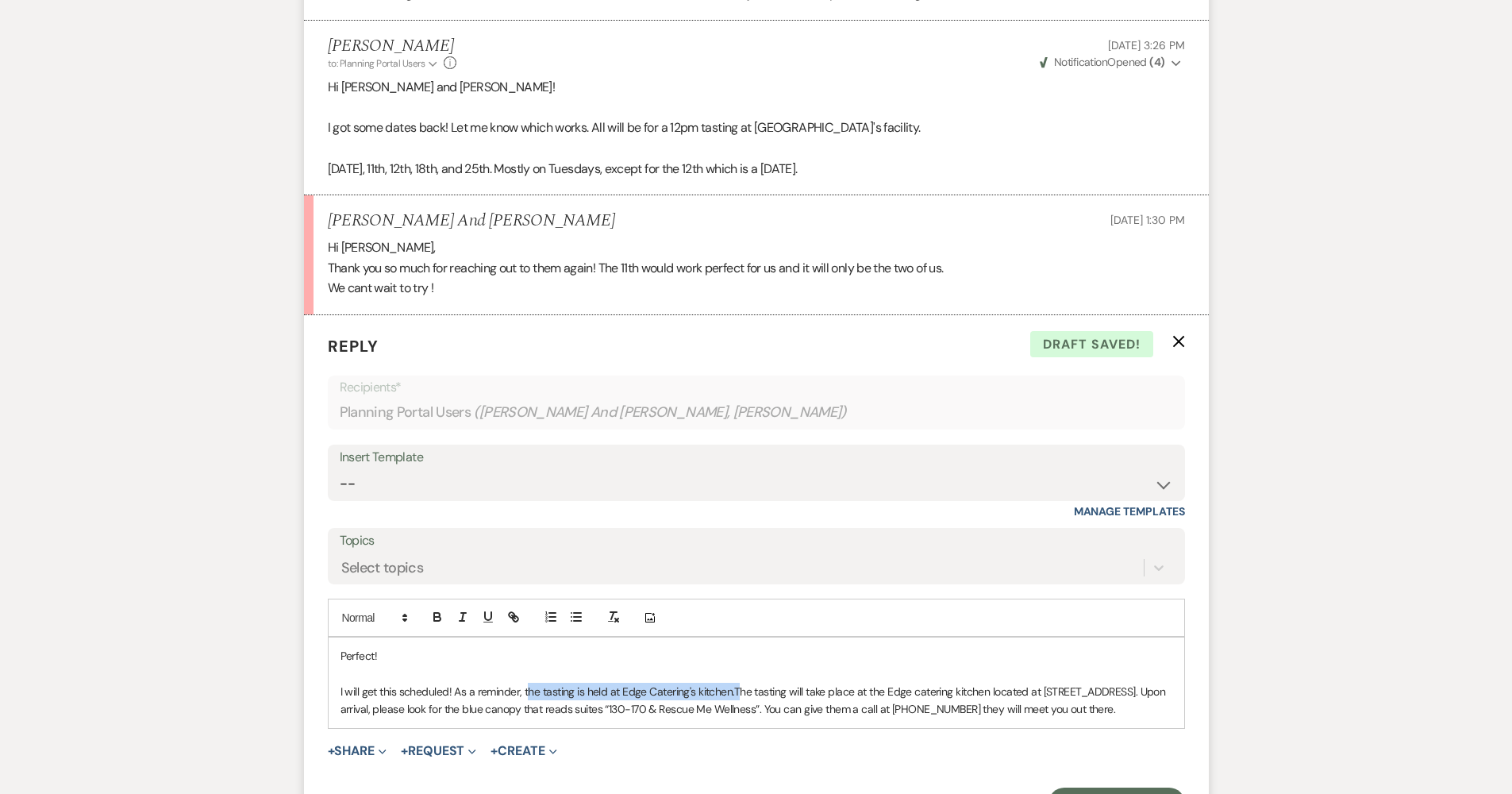
drag, startPoint x: 740, startPoint y: 608, endPoint x: 540, endPoint y: 609, distance: 200.0
click at [528, 683] on p "I will get this scheduled! As a reminder, the tasting is held at Edge Catering'…" at bounding box center [756, 700] width 832 height 36
click at [1088, 787] on button "Send Message" at bounding box center [1116, 803] width 136 height 32
